Goal: Navigation & Orientation: Go to known website

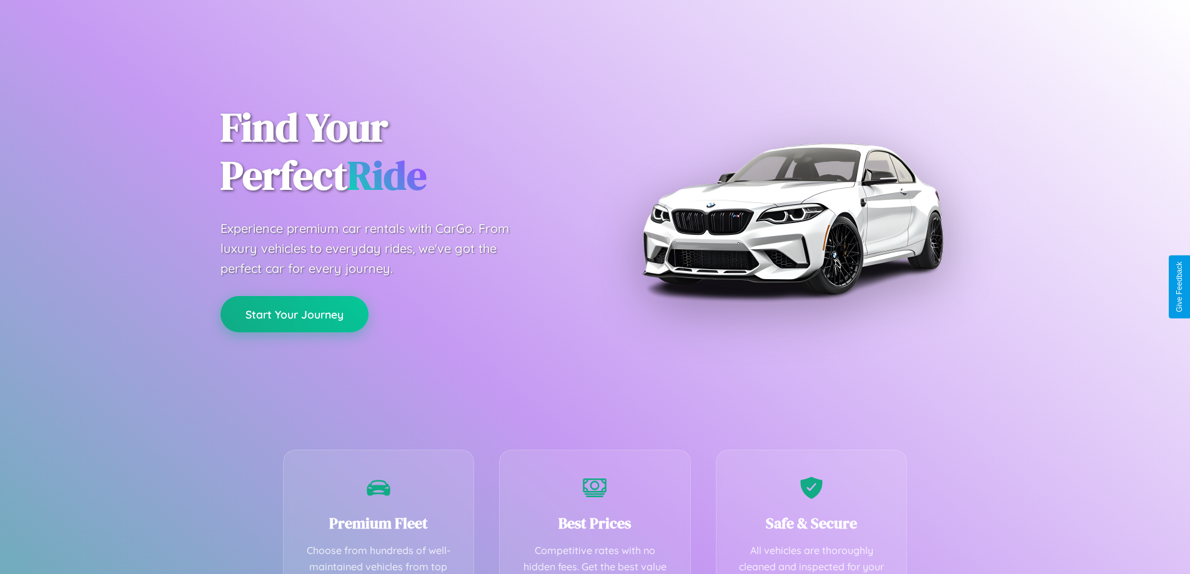
click at [294, 315] on button "Start Your Journey" at bounding box center [295, 314] width 148 height 36
click at [294, 314] on button "Start Your Journey" at bounding box center [295, 314] width 148 height 36
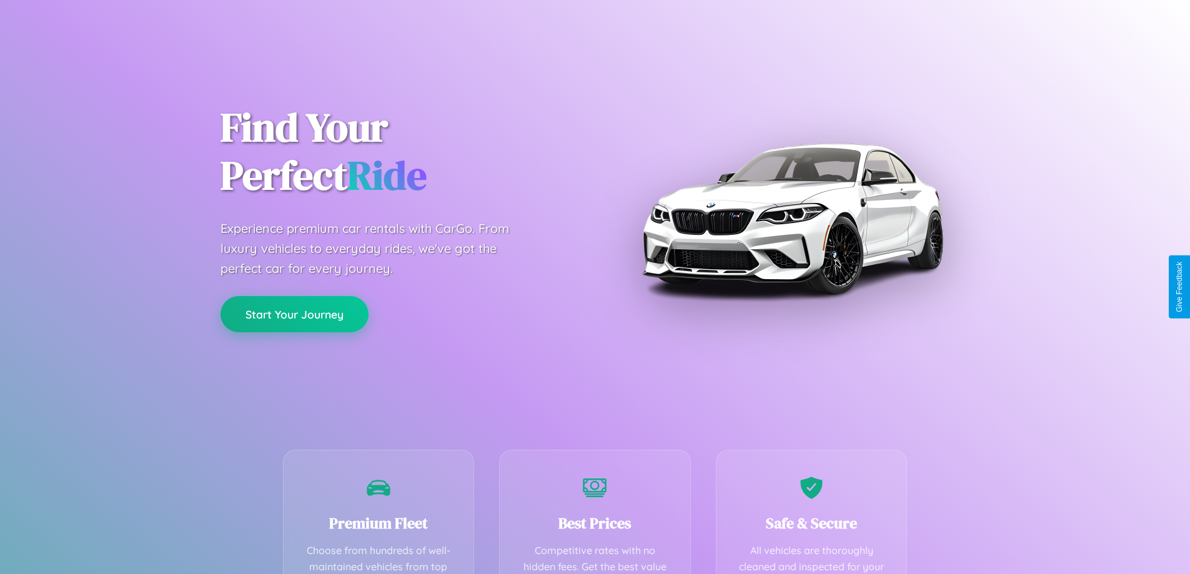
click at [294, 314] on button "Start Your Journey" at bounding box center [295, 314] width 148 height 36
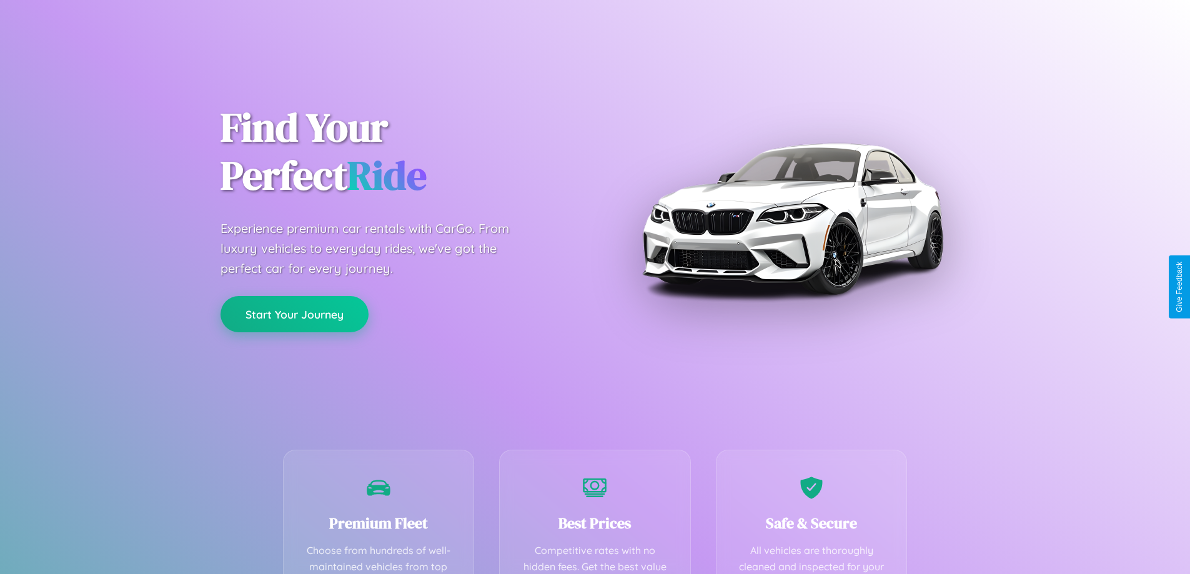
click at [294, 314] on button "Start Your Journey" at bounding box center [295, 314] width 148 height 36
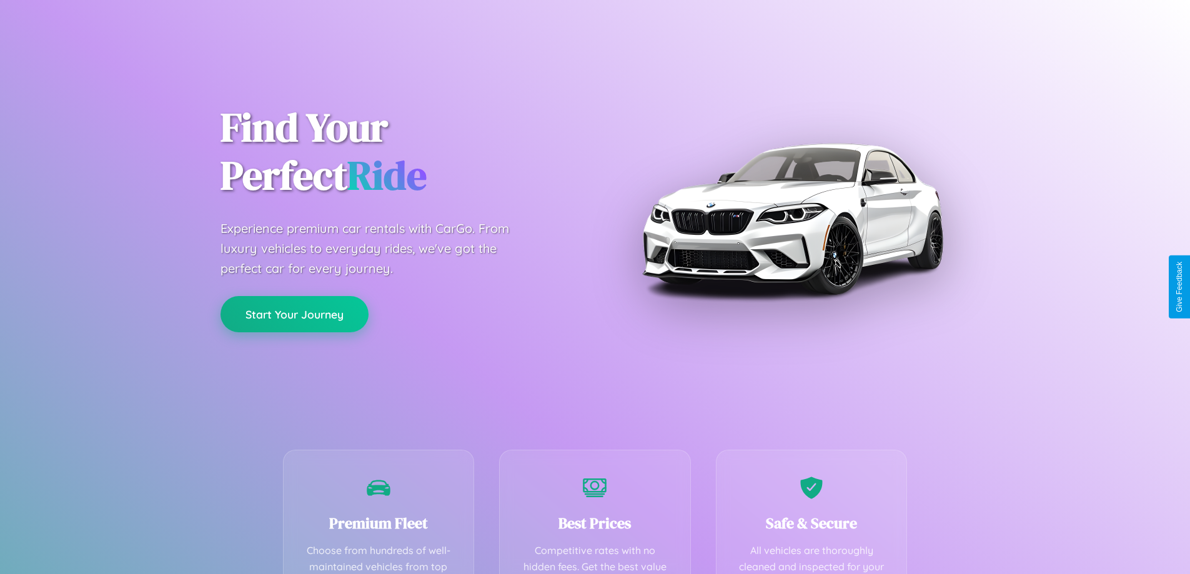
click at [294, 314] on button "Start Your Journey" at bounding box center [295, 314] width 148 height 36
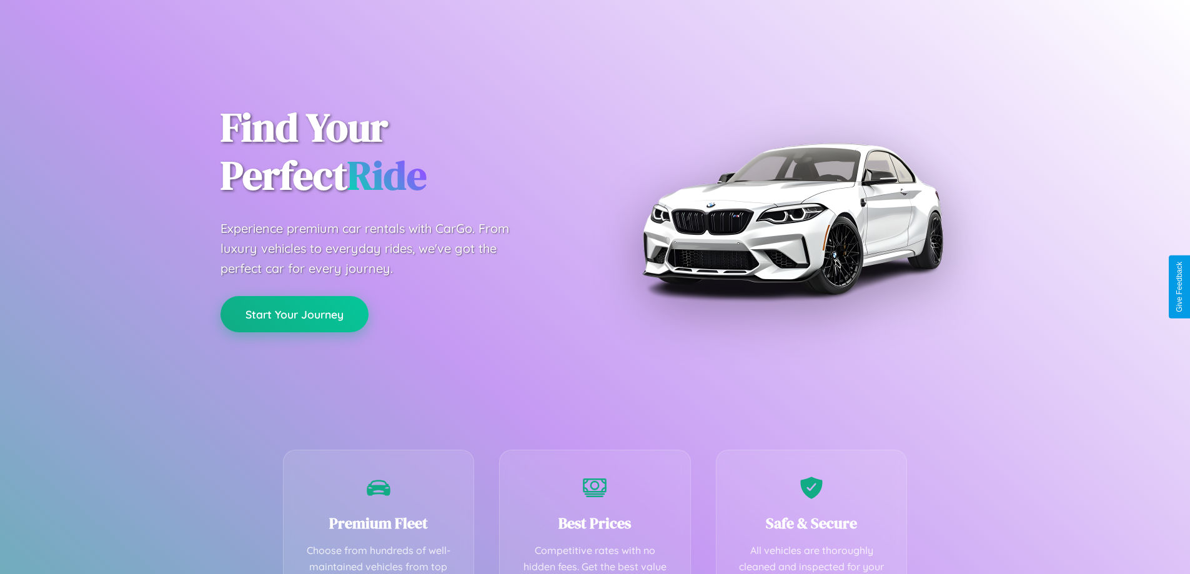
click at [294, 314] on button "Start Your Journey" at bounding box center [295, 314] width 148 height 36
